Goal: Complete application form

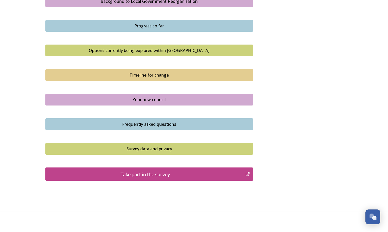
scroll to position [319, 0]
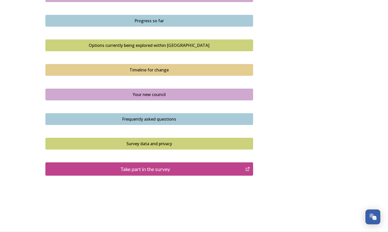
click at [155, 169] on div "Take part in the survey" at bounding box center [145, 169] width 195 height 8
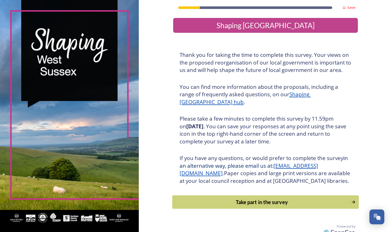
click at [256, 206] on div "Take part in the survey" at bounding box center [261, 202] width 173 height 8
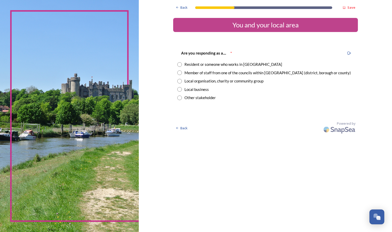
click at [208, 73] on div "Member of staff from one of the councils within West Sussex (district, borough …" at bounding box center [267, 73] width 166 height 6
radio input "true"
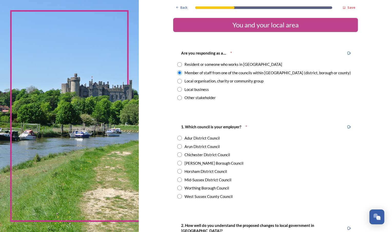
click at [190, 198] on div "West Sussex County Council" at bounding box center [208, 197] width 48 height 6
radio input "true"
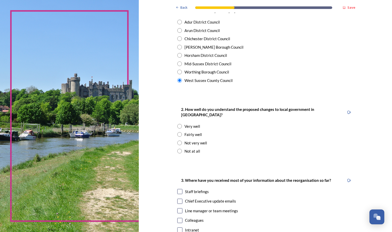
scroll to position [131, 0]
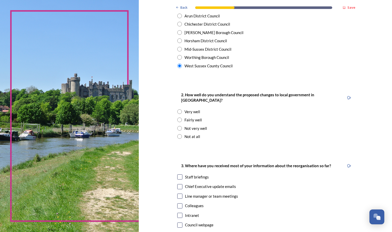
click at [193, 117] on div "Fairly well" at bounding box center [192, 120] width 17 height 6
radio input "true"
click at [196, 184] on div "Chief Executive update emails" at bounding box center [210, 187] width 51 height 6
checkbox input "true"
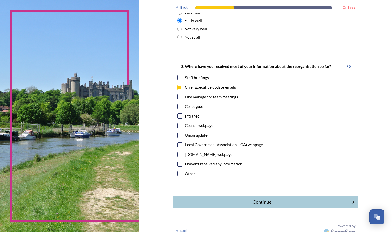
scroll to position [231, 0]
click at [191, 132] on div "Union update" at bounding box center [196, 135] width 23 height 6
checkbox input "true"
click at [215, 199] on div "Continue" at bounding box center [262, 201] width 174 height 7
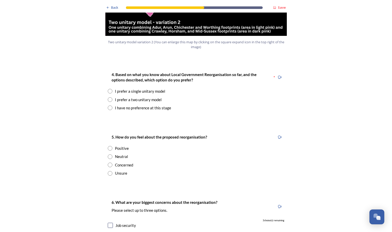
scroll to position [639, 0]
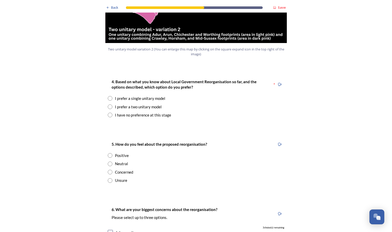
click at [147, 112] on div "I have no preference at this stage" at bounding box center [143, 115] width 56 height 6
radio input "true"
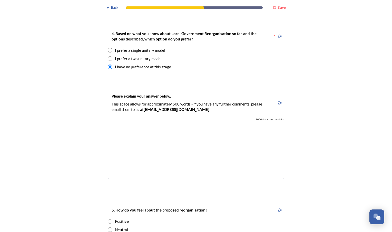
scroll to position [692, 0]
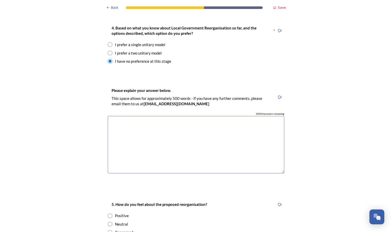
click at [184, 116] on textarea at bounding box center [196, 145] width 176 height 58
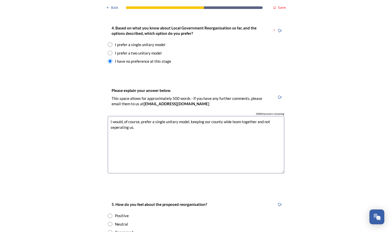
click at [119, 116] on textarea "I would, of course, prefer a single unitary model, keeping our county wide team…" at bounding box center [196, 145] width 176 height 58
click at [136, 116] on textarea "I would, of course, prefer a single unitary model, keeping our county wide team…" at bounding box center [196, 145] width 176 height 58
drag, startPoint x: 136, startPoint y: 112, endPoint x: 103, endPoint y: 105, distance: 33.9
click at [104, 105] on div "Please explain your answer below. This space allows for approximately 500 words…" at bounding box center [196, 132] width 185 height 101
type textarea "I would, of course, prefer a single unitary model, keeping our county wide team…"
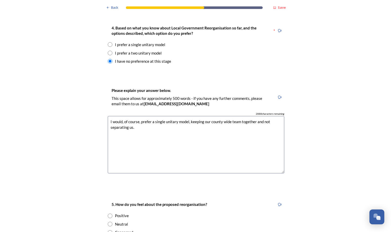
click at [116, 42] on div "I prefer a single unitary model" at bounding box center [140, 45] width 50 height 6
radio input "true"
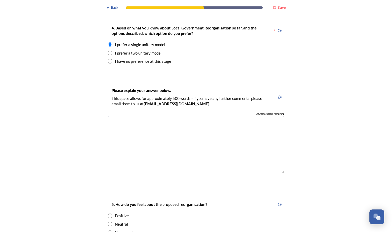
click at [127, 121] on textarea at bounding box center [196, 145] width 176 height 58
paste textarea "I would, of course, prefer a single unitary model, keeping our county wide team…"
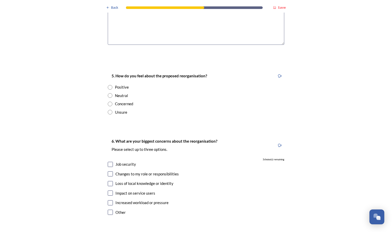
scroll to position [871, 0]
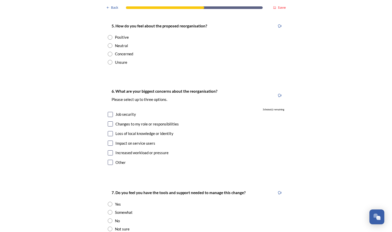
type textarea "I would, of course, prefer a single unitary model, keeping our county wide team…"
click at [126, 51] on div "Concerned" at bounding box center [124, 54] width 18 height 6
radio input "true"
click at [108, 131] on input "checkbox" at bounding box center [110, 133] width 5 height 5
checkbox input "true"
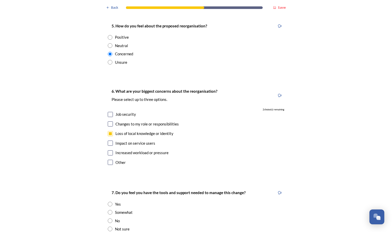
click at [108, 141] on input "checkbox" at bounding box center [110, 143] width 5 height 5
checkbox input "true"
click at [109, 150] on input "checkbox" at bounding box center [110, 152] width 5 height 5
checkbox input "true"
click at [110, 122] on input "checkbox" at bounding box center [110, 124] width 5 height 5
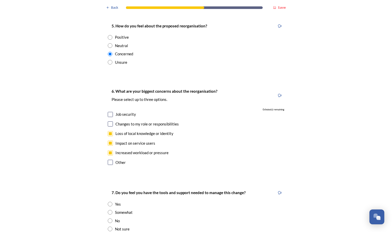
click at [108, 122] on input "checkbox" at bounding box center [110, 124] width 5 height 5
checkbox input "false"
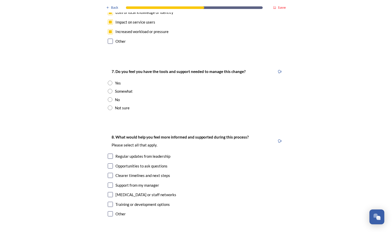
scroll to position [994, 0]
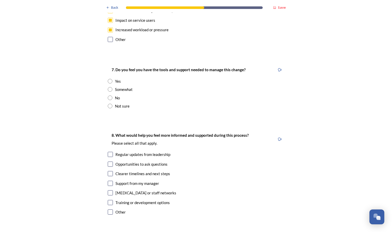
click at [115, 87] on div "Somewhat" at bounding box center [124, 90] width 18 height 6
radio input "true"
click at [108, 152] on input "checkbox" at bounding box center [110, 154] width 5 height 5
checkbox input "true"
click at [108, 162] on input "checkbox" at bounding box center [110, 164] width 5 height 5
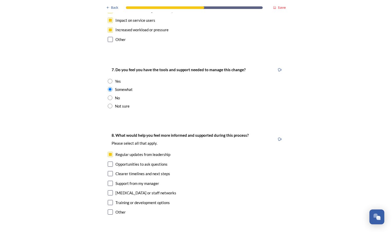
checkbox input "true"
click at [108, 181] on input "checkbox" at bounding box center [110, 183] width 5 height 5
checkbox input "true"
click at [108, 181] on div "8. What would help you feel more informed and supported during this process? Pl…" at bounding box center [196, 174] width 185 height 95
click at [109, 190] on input "checkbox" at bounding box center [110, 192] width 5 height 5
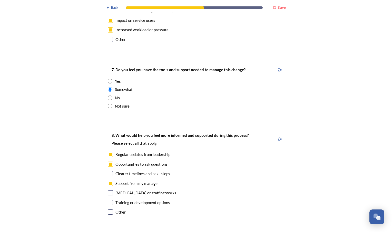
checkbox input "true"
click at [108, 171] on input "checkbox" at bounding box center [110, 173] width 5 height 5
checkbox input "true"
click at [138, 200] on div "Training or development options" at bounding box center [142, 203] width 54 height 6
checkbox input "true"
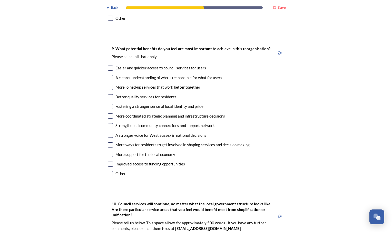
scroll to position [1192, 0]
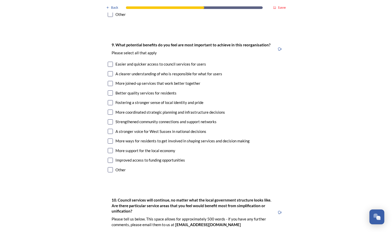
click at [109, 81] on input "checkbox" at bounding box center [110, 83] width 5 height 5
checkbox input "true"
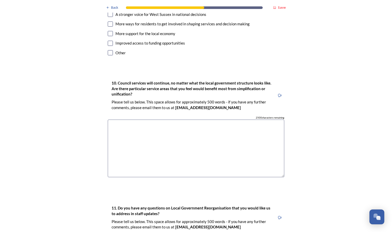
scroll to position [1311, 0]
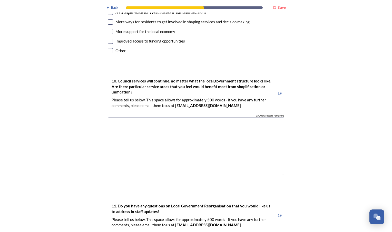
click at [166, 119] on textarea at bounding box center [196, 147] width 176 height 58
type textarea "Lifelong services OT team is county wide."
drag, startPoint x: 188, startPoint y: 112, endPoint x: 95, endPoint y: 99, distance: 93.9
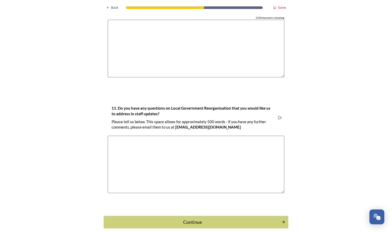
scroll to position [1420, 0]
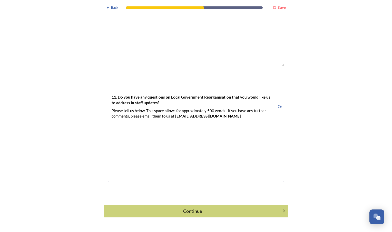
click at [144, 125] on textarea at bounding box center [196, 154] width 176 height 58
click at [110, 125] on textarea "plans to break up county wide teams." at bounding box center [196, 154] width 176 height 58
type textarea "Plans to break up county wide teams."
click at [146, 208] on div "Continue" at bounding box center [193, 211] width 174 height 7
